Goal: Information Seeking & Learning: Compare options

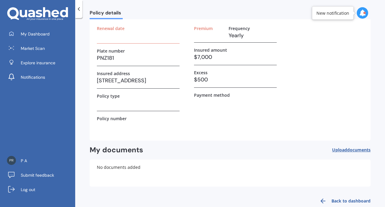
scroll to position [46, 0]
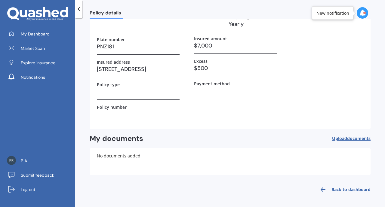
click at [347, 187] on link "Back to dashboard" at bounding box center [343, 190] width 55 height 14
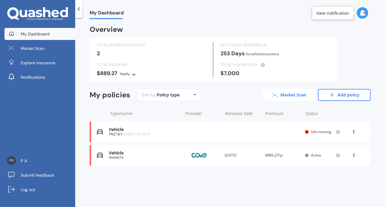
click at [288, 96] on link "Market Scan" at bounding box center [289, 95] width 53 height 12
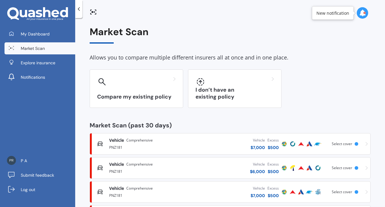
scroll to position [33, 0]
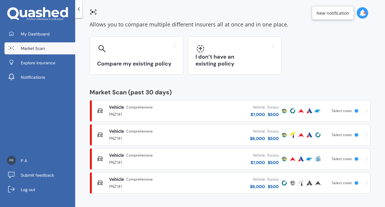
click at [222, 111] on div "Vehicle $ 7,000 Excess $ 500" at bounding box center [235, 111] width 92 height 18
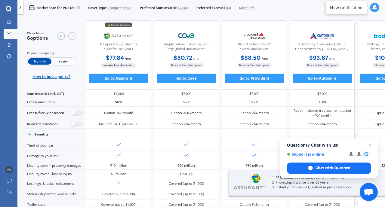
click at [67, 64] on span "Yearly" at bounding box center [62, 61] width 23 height 6
